Goal: Task Accomplishment & Management: Complete application form

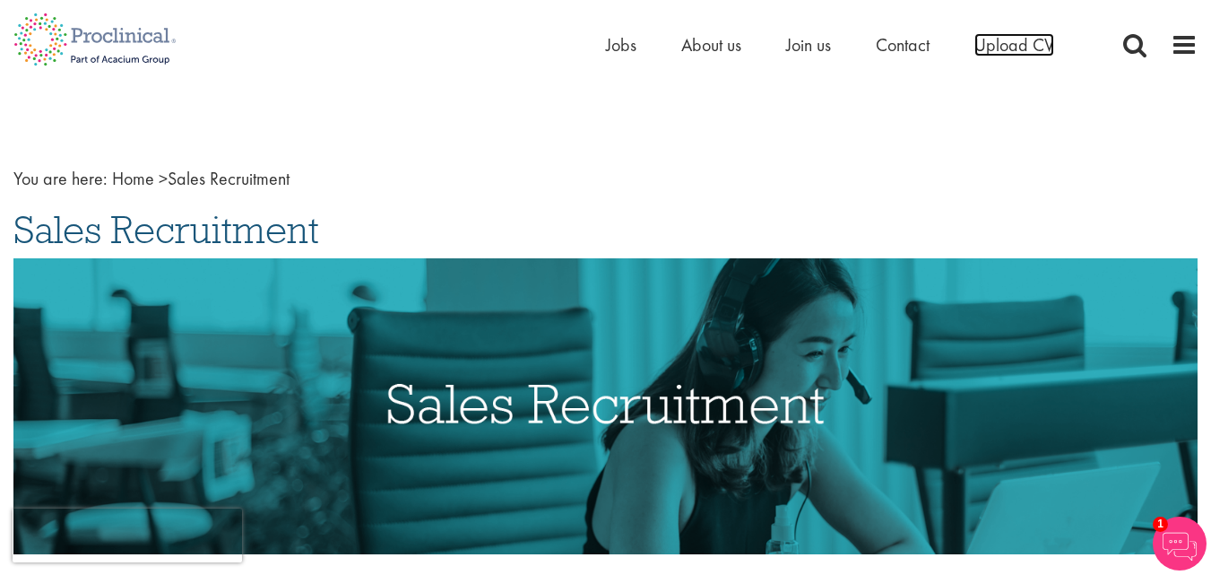
click at [1016, 47] on span "Upload CV" at bounding box center [1014, 44] width 80 height 23
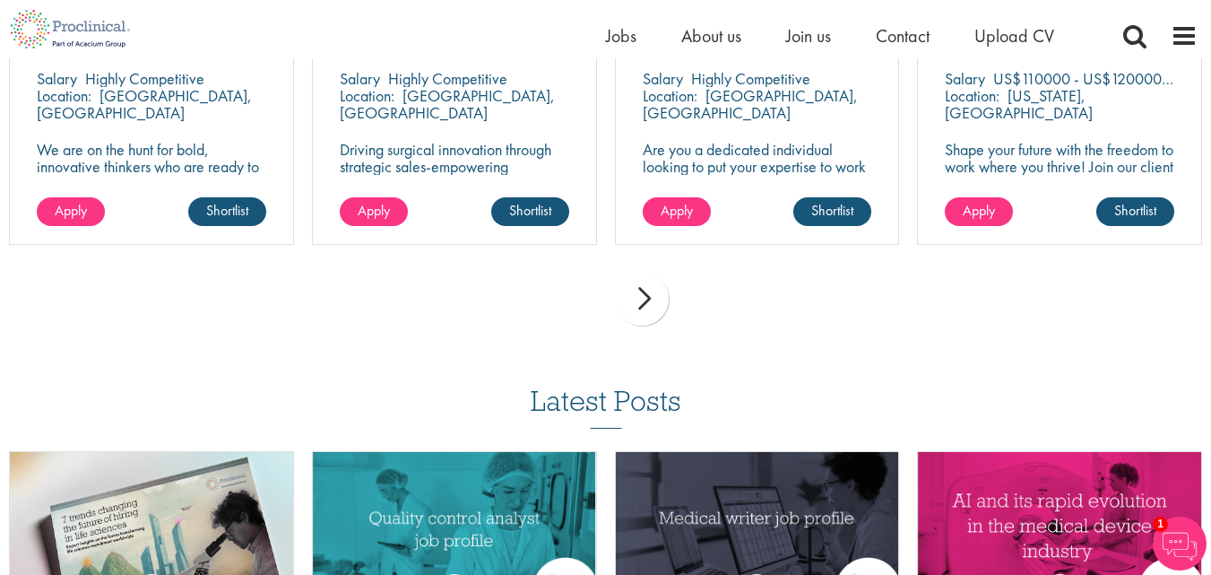
scroll to position [1345, 0]
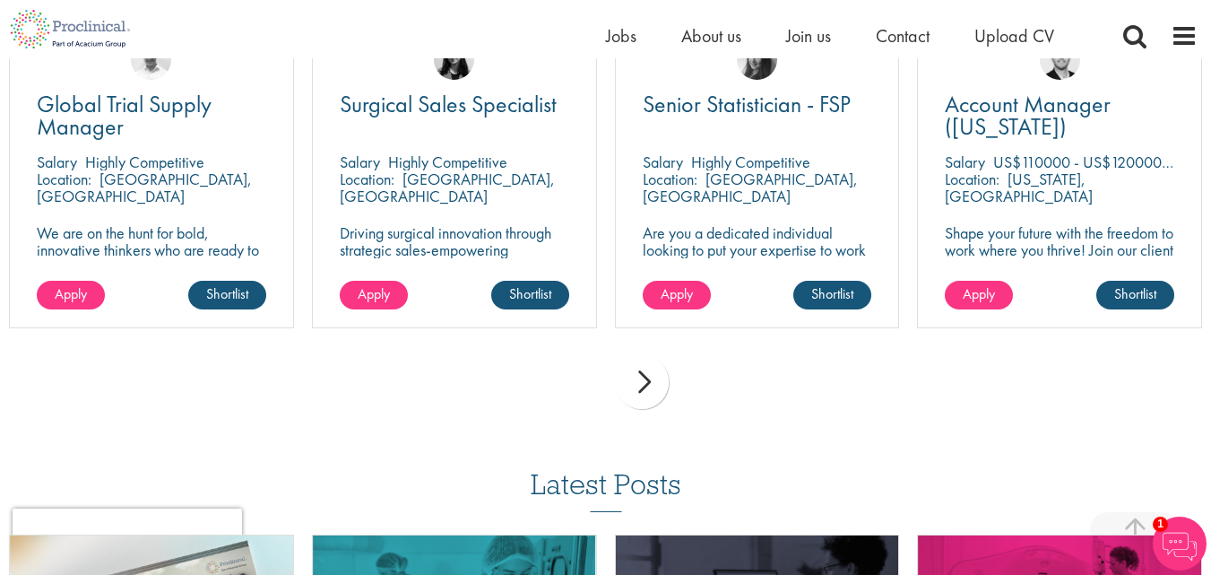
click at [649, 377] on div "next" at bounding box center [642, 382] width 54 height 54
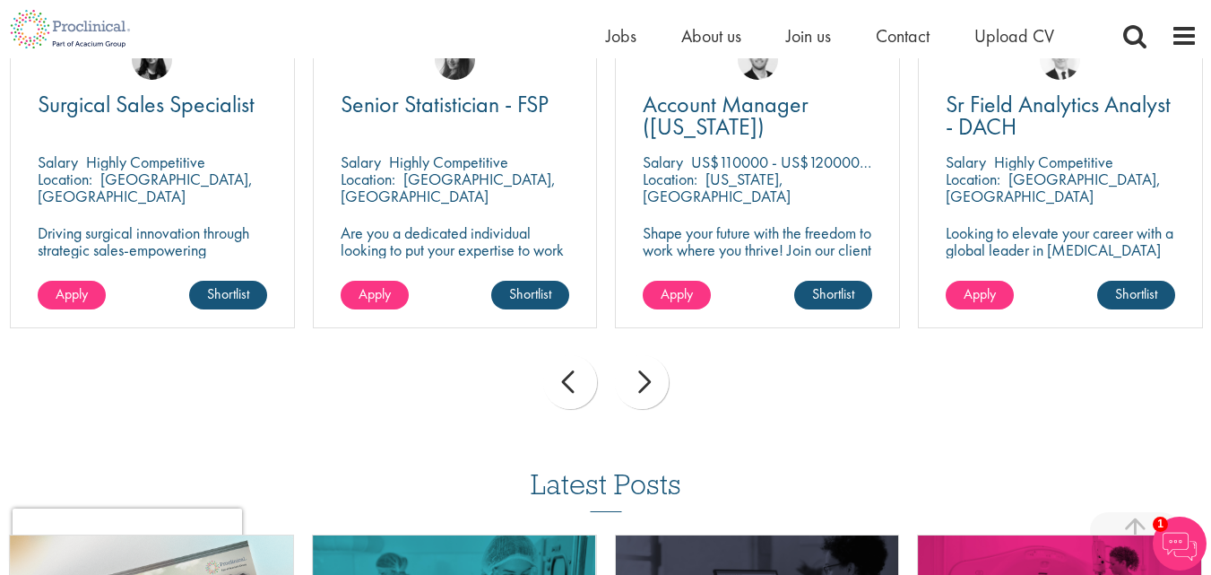
click at [649, 377] on div "next" at bounding box center [642, 382] width 54 height 54
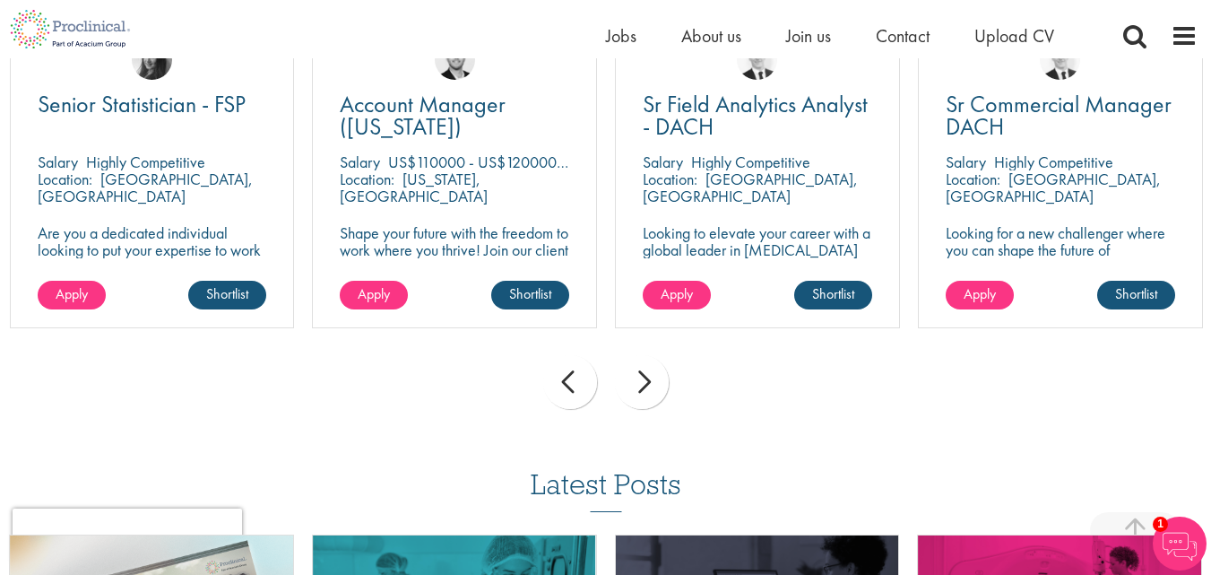
click at [649, 377] on div "next" at bounding box center [642, 382] width 54 height 54
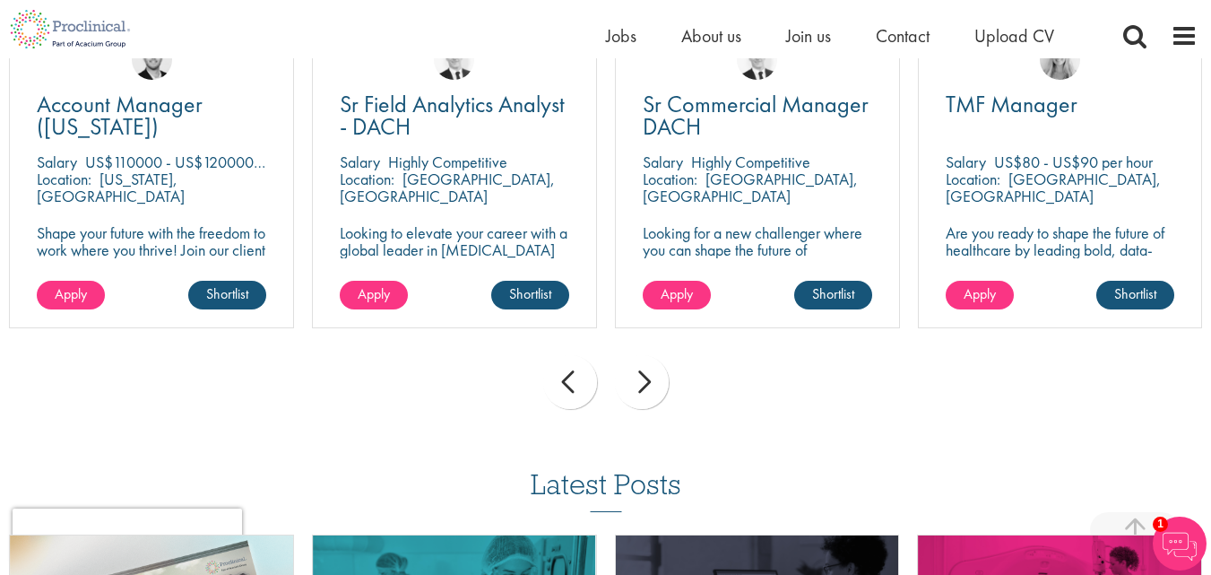
click at [649, 377] on div "next" at bounding box center [642, 382] width 54 height 54
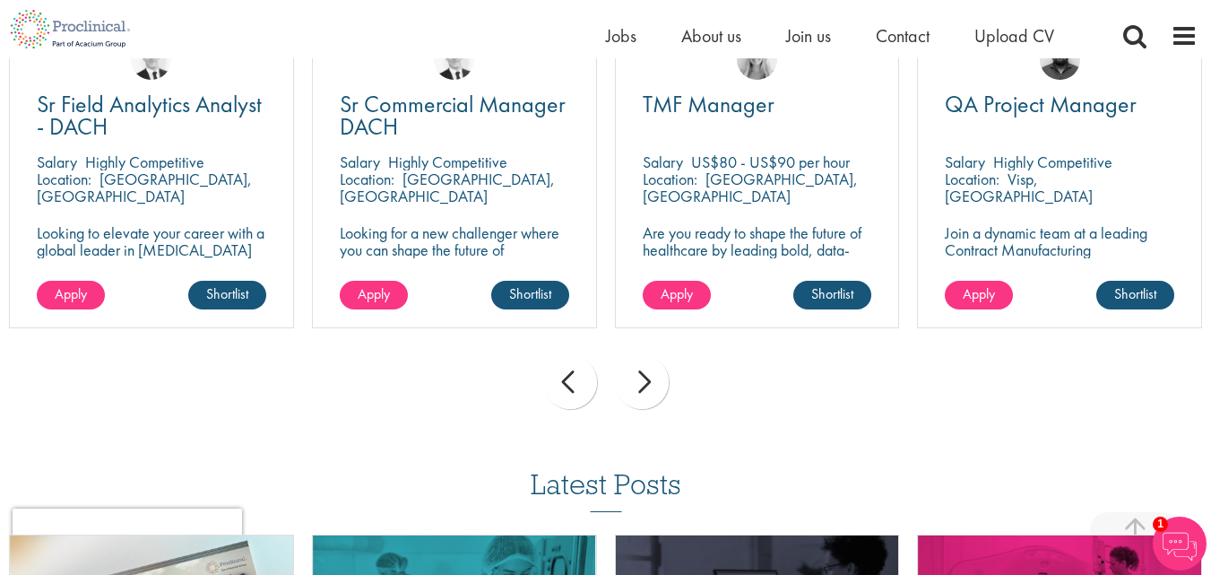
click at [649, 377] on div "next" at bounding box center [642, 382] width 54 height 54
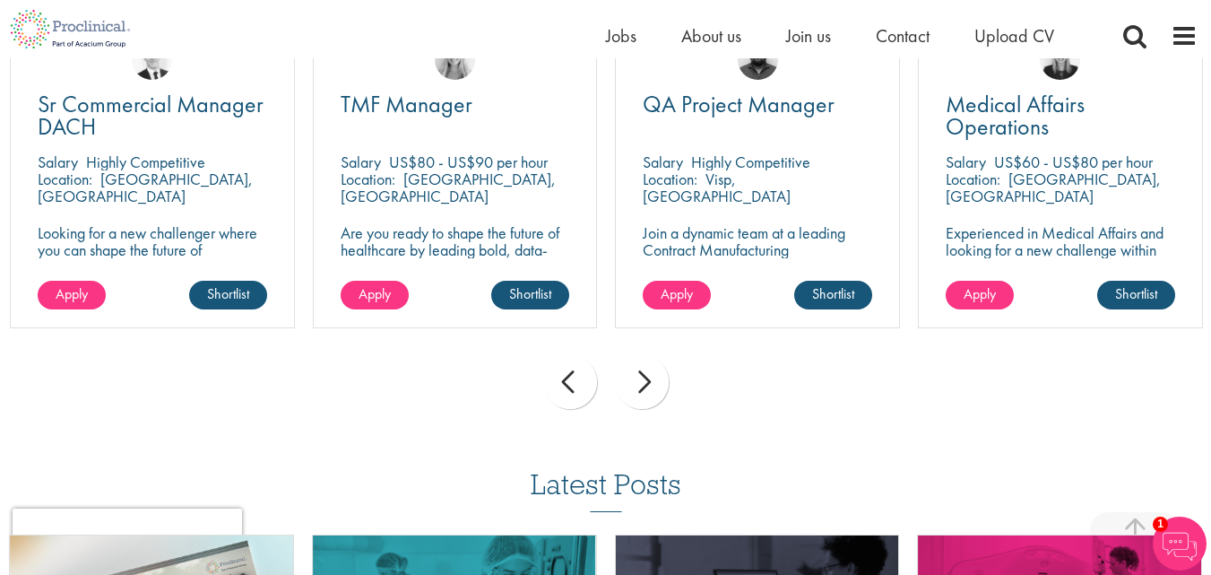
click at [649, 377] on div "next" at bounding box center [642, 382] width 54 height 54
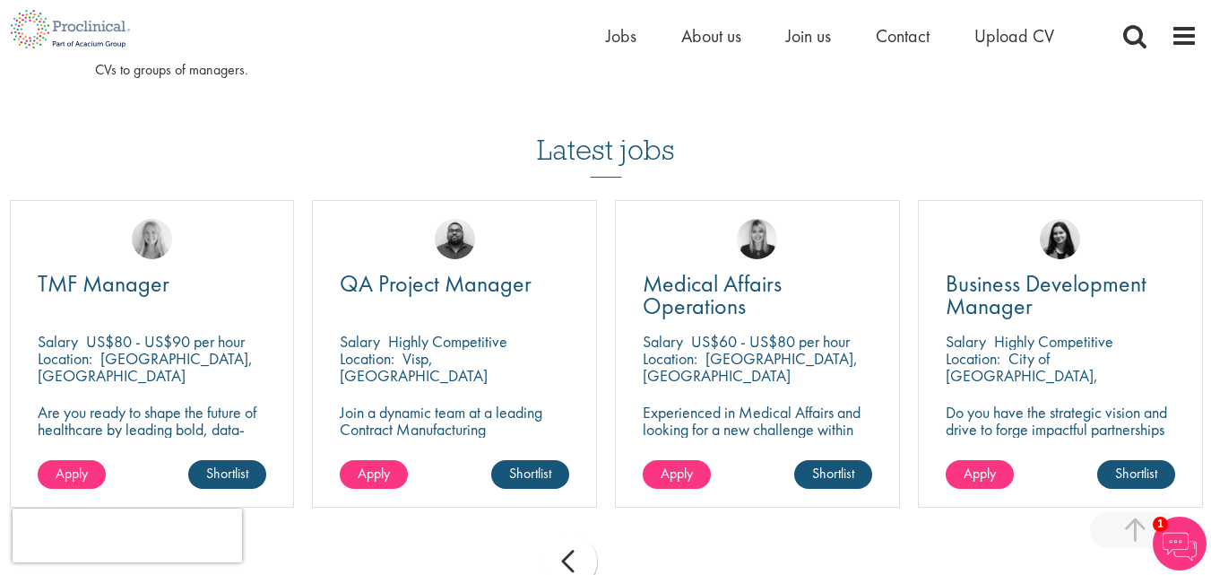
scroll to position [717, 0]
